Goal: Task Accomplishment & Management: Manage account settings

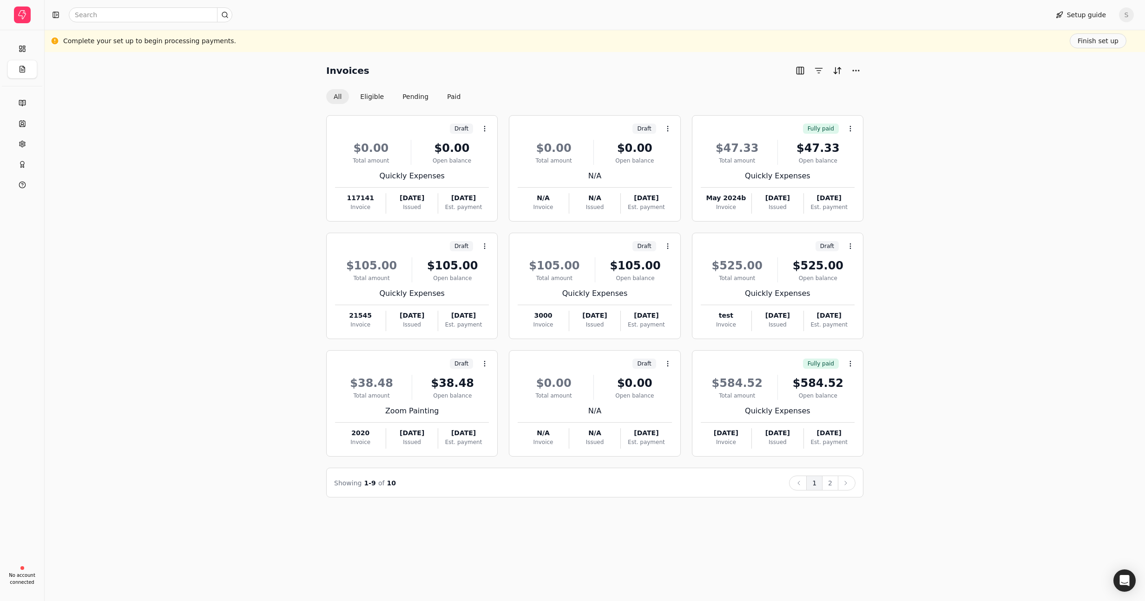
click at [118, 159] on div "Invoices All Eligible Pending Paid Draft Context Menu Button $0.00 Total amount…" at bounding box center [595, 280] width 1078 height 434
drag, startPoint x: 380, startPoint y: 74, endPoint x: 388, endPoint y: 64, distance: 12.9
click at [380, 95] on div "Invoices All Eligible Pending Paid" at bounding box center [594, 83] width 537 height 41
drag, startPoint x: 388, startPoint y: 64, endPoint x: 383, endPoint y: 92, distance: 28.3
click at [388, 64] on div "Invoices" at bounding box center [594, 70] width 537 height 15
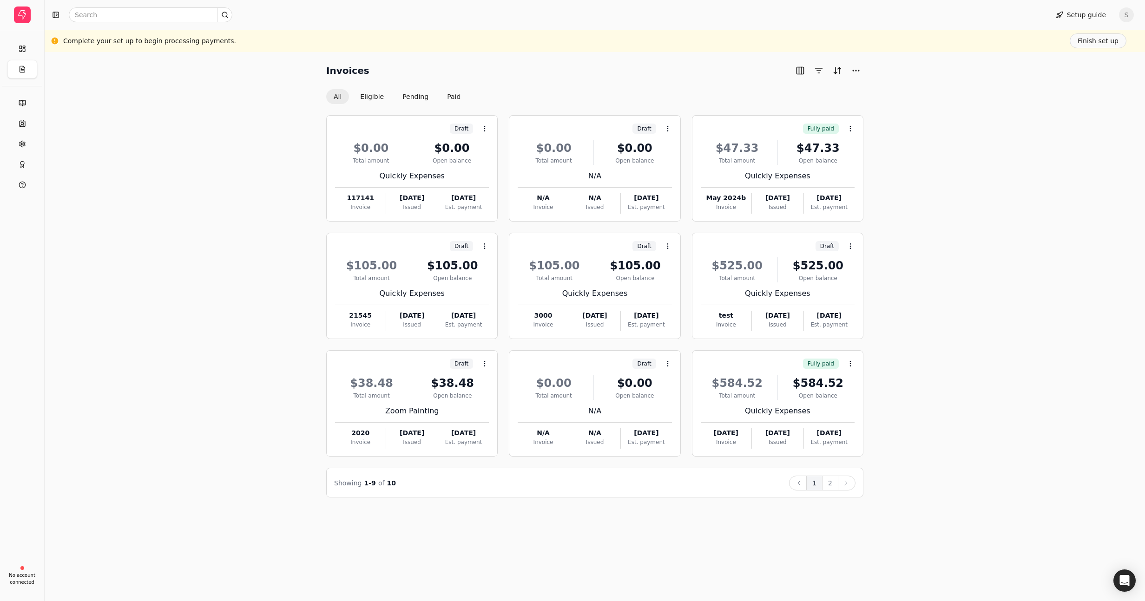
drag, startPoint x: 381, startPoint y: 98, endPoint x: 354, endPoint y: 104, distance: 27.9
click at [357, 99] on button "Eligible" at bounding box center [372, 96] width 39 height 15
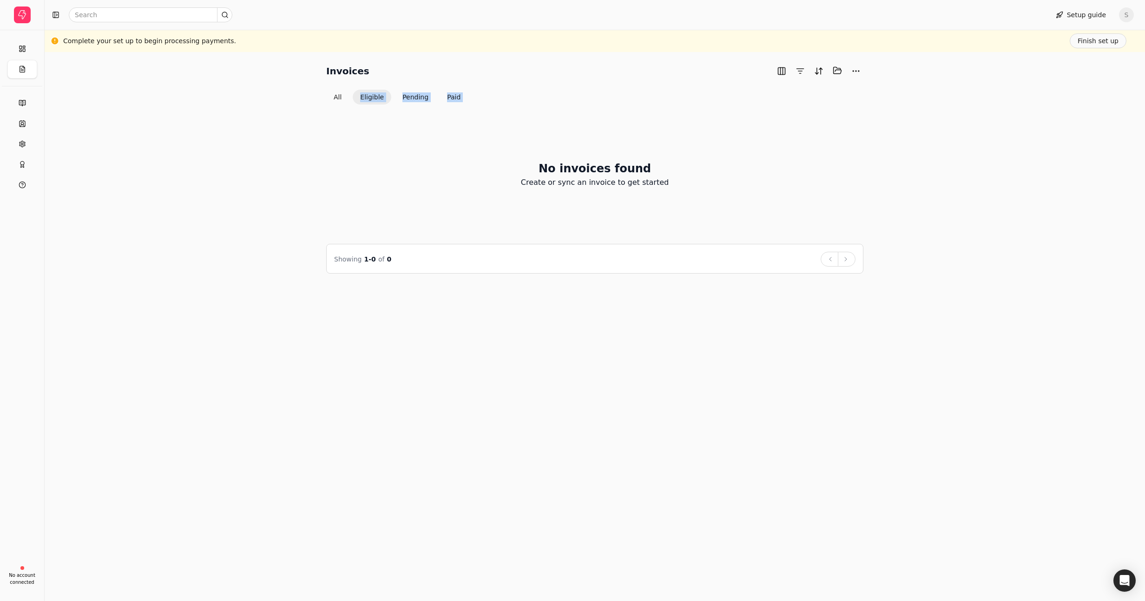
drag, startPoint x: 363, startPoint y: 111, endPoint x: 433, endPoint y: 34, distance: 104.5
click at [360, 93] on div "Invoices Selected items: 0 All Eligible Pending Paid No invoices found Create o…" at bounding box center [594, 168] width 537 height 210
click at [433, 34] on div "Complete your set up to begin processing payments. Finish set up" at bounding box center [594, 40] width 1063 height 15
drag, startPoint x: 357, startPoint y: 83, endPoint x: 384, endPoint y: 94, distance: 29.3
click at [384, 94] on div "Invoices Selected items: 0 All Eligible Pending Paid" at bounding box center [594, 83] width 537 height 41
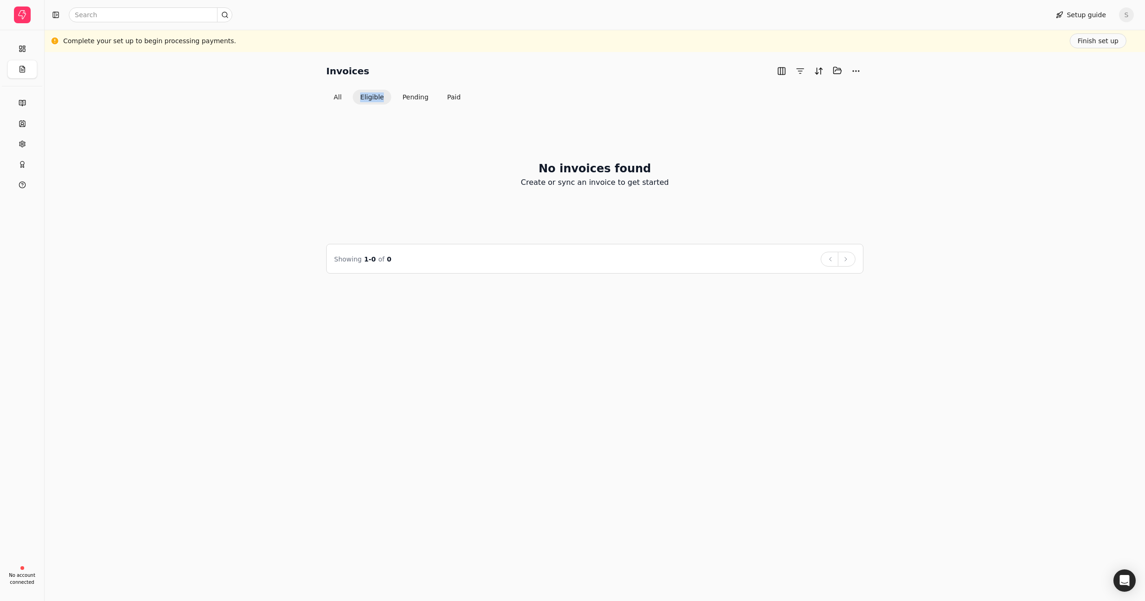
copy button "Eligible"
